Goal: Transaction & Acquisition: Purchase product/service

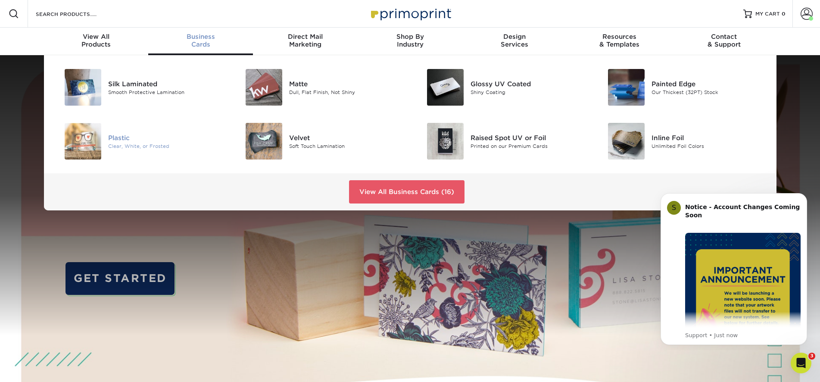
click at [91, 141] on img at bounding box center [83, 141] width 37 height 37
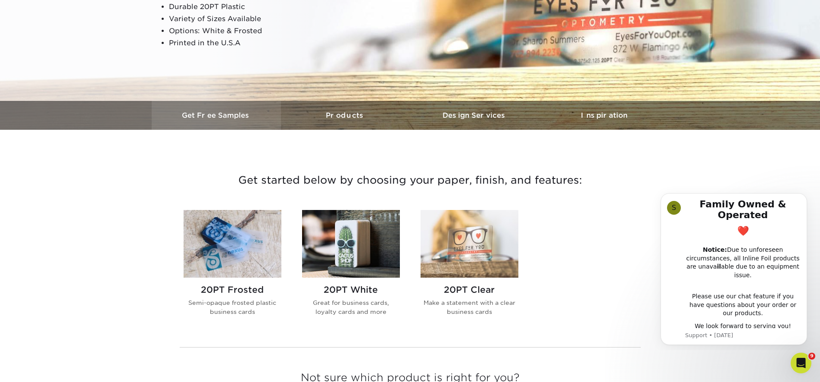
scroll to position [194, 0]
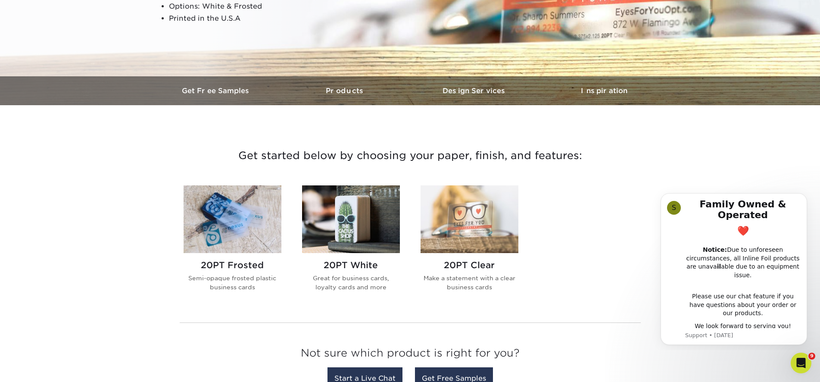
click at [493, 237] on img at bounding box center [470, 219] width 98 height 68
click at [254, 225] on img at bounding box center [233, 219] width 98 height 68
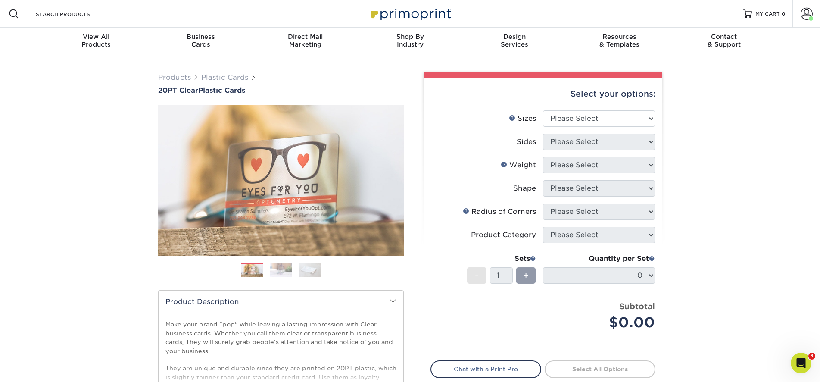
click at [279, 272] on img at bounding box center [281, 269] width 22 height 15
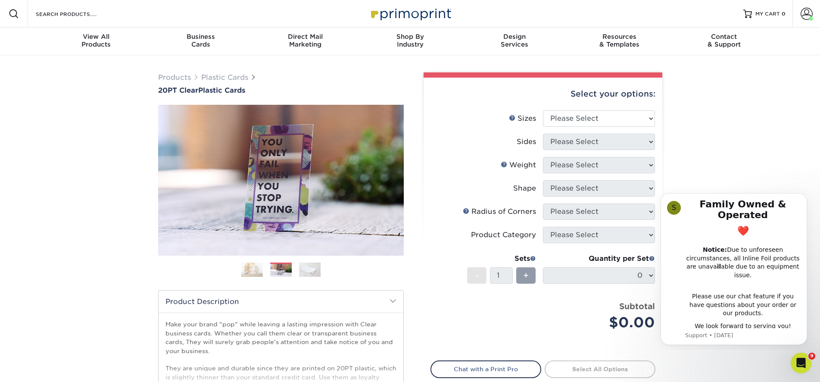
click at [316, 270] on img at bounding box center [310, 269] width 22 height 15
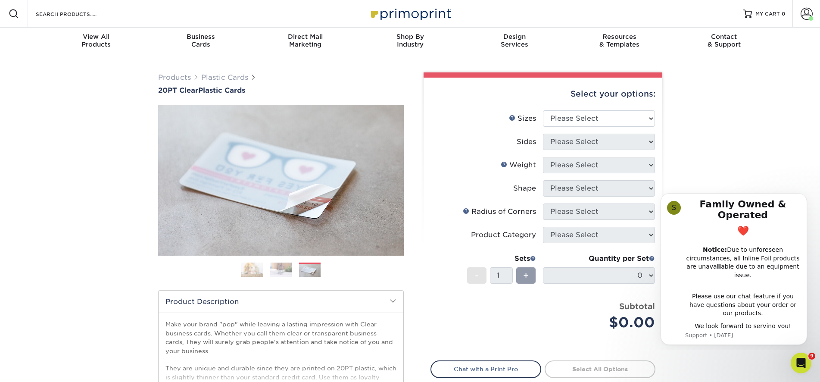
click at [253, 271] on img at bounding box center [252, 269] width 22 height 15
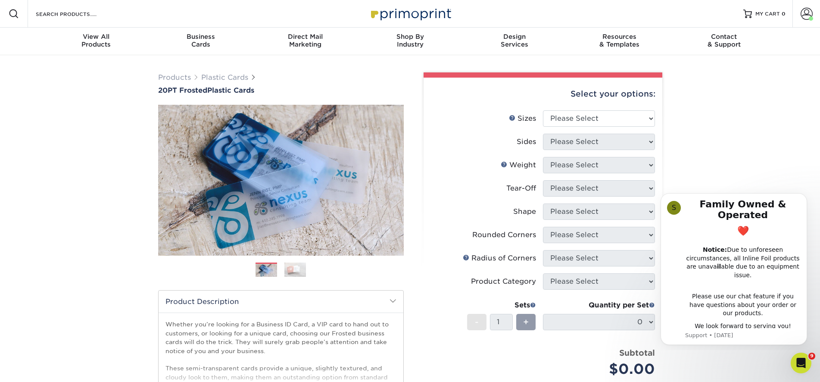
click at [293, 271] on img at bounding box center [295, 269] width 22 height 15
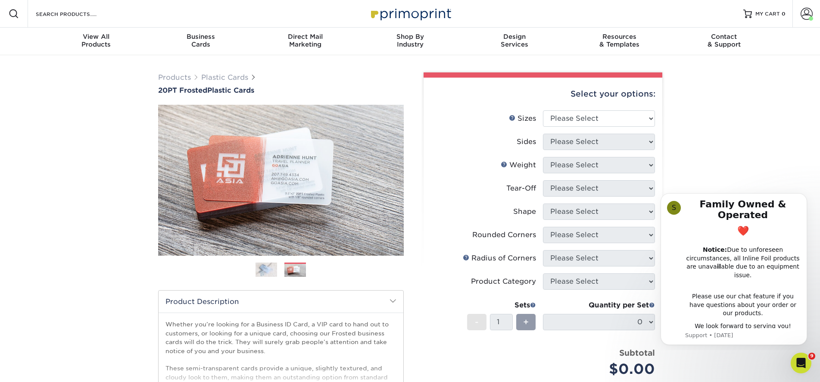
click at [261, 271] on img at bounding box center [267, 269] width 22 height 15
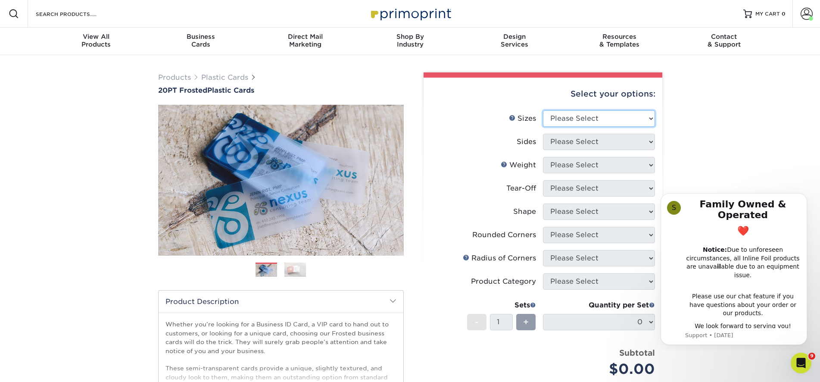
select select "2.00x3.50"
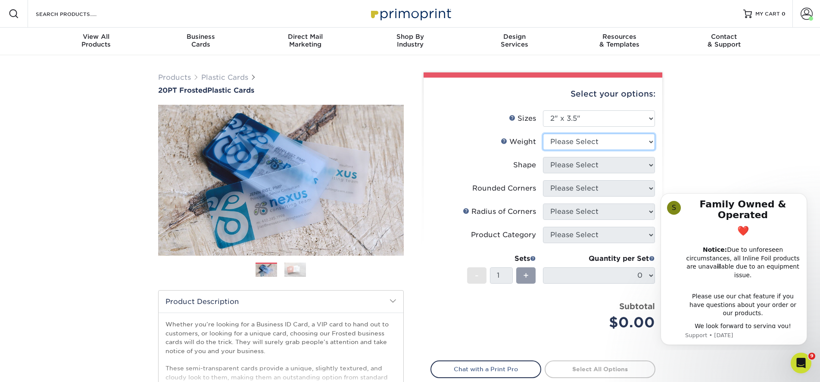
select select "20PT Frosted Plastic"
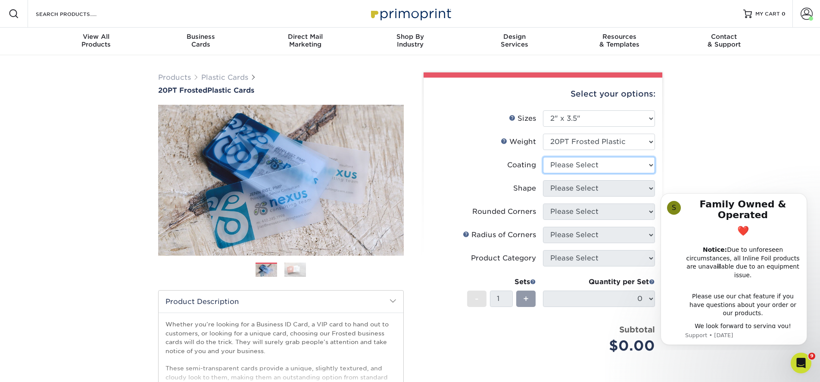
select select "3e7618de-abca-4bda-9f97-8b9129e913d8"
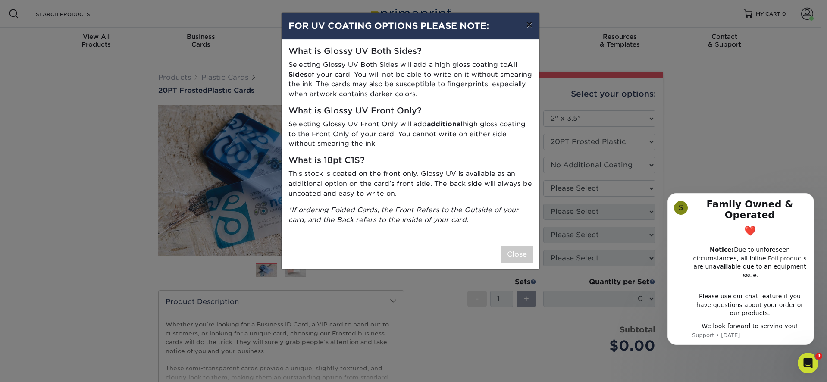
click at [524, 23] on button "×" at bounding box center [529, 24] width 20 height 24
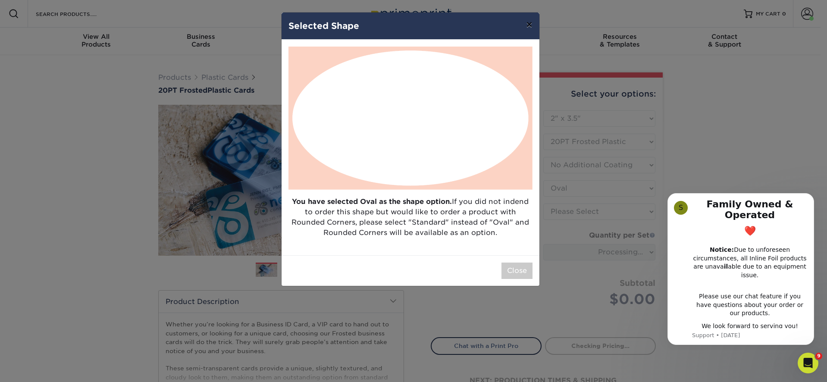
click at [532, 25] on button "×" at bounding box center [529, 24] width 20 height 24
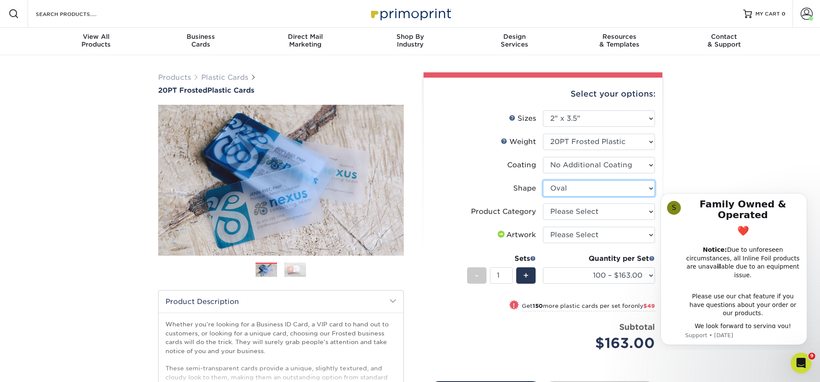
select select "standard"
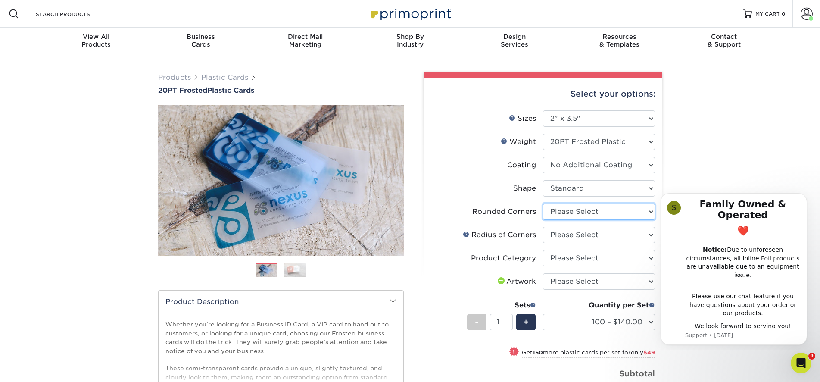
select select "7672df9e-0e0a-464d-8e1f-920c575e4da3"
select select "589680c7-ee9a-431b-9d12-d7aeb1386a97"
select select "3b5148f1-0588-4f88-a218-97bcfdce65c1"
click at [425, 264] on div "Select your options: Sizes Help Sizes Please Select 2" x 3.5" 2" x 8" 2.12" x 3…" at bounding box center [543, 291] width 239 height 426
